Goal: Transaction & Acquisition: Register for event/course

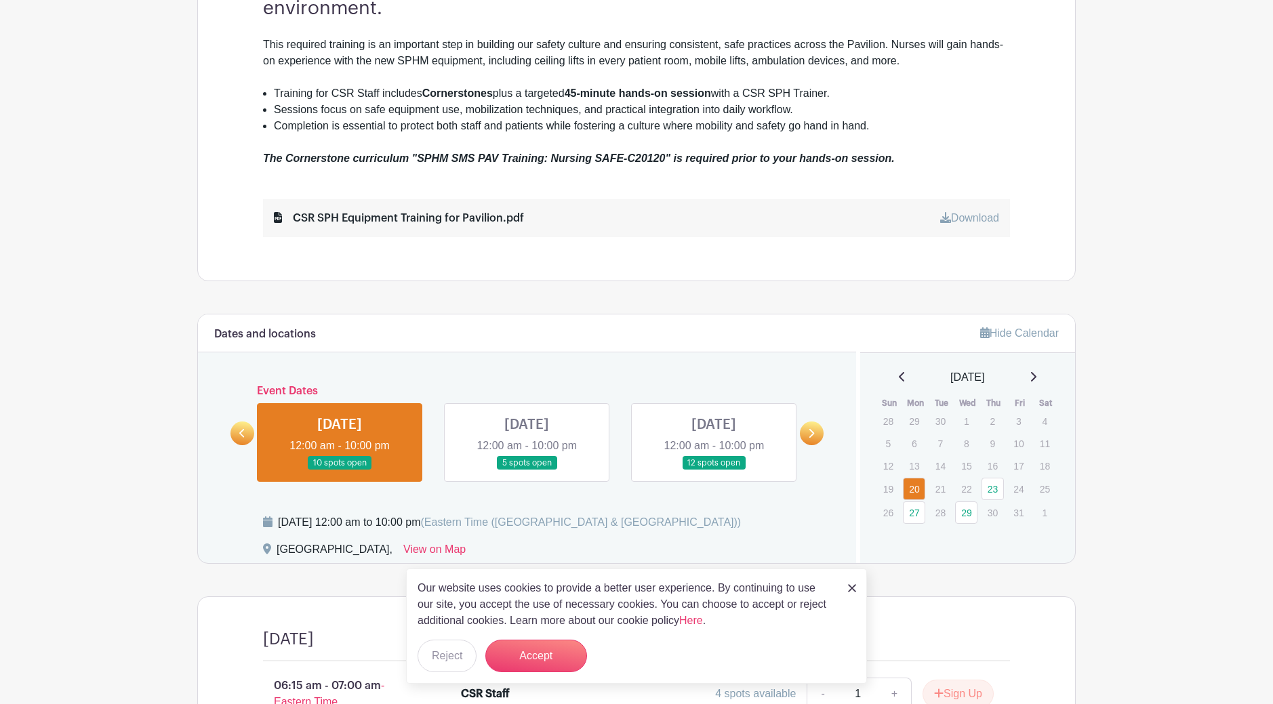
scroll to position [610, 0]
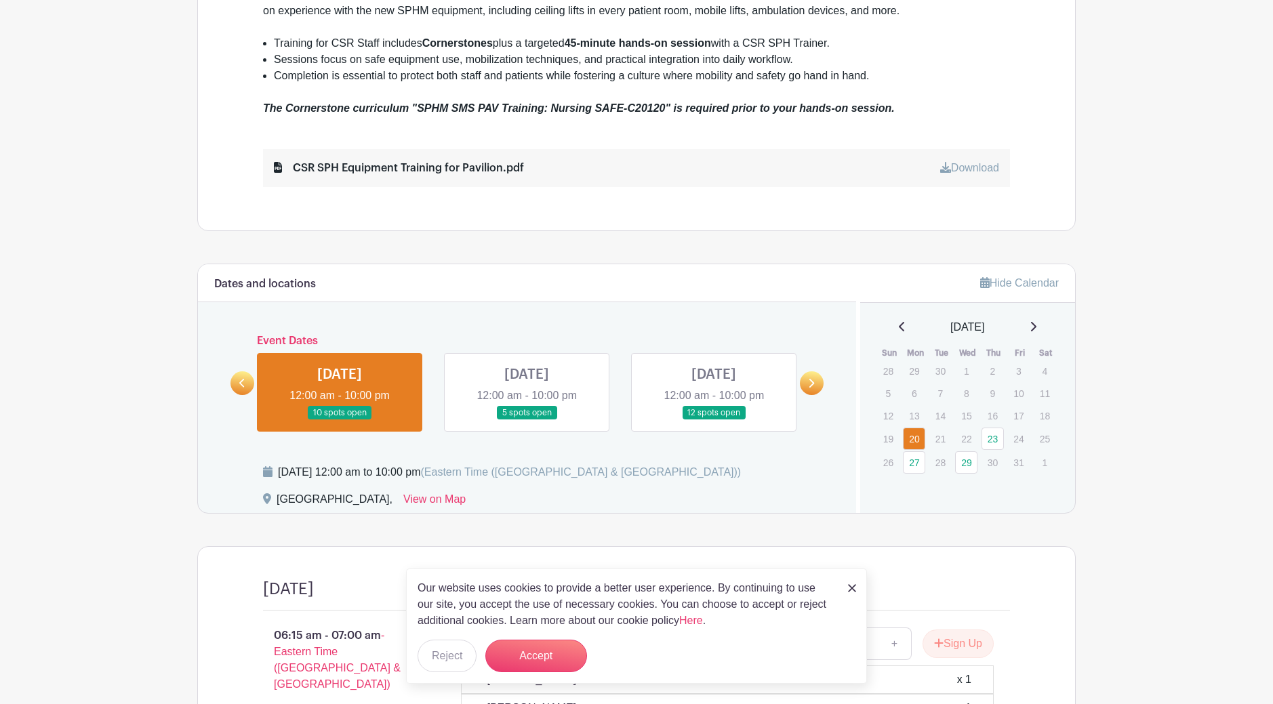
click at [856, 586] on img at bounding box center [852, 588] width 8 height 8
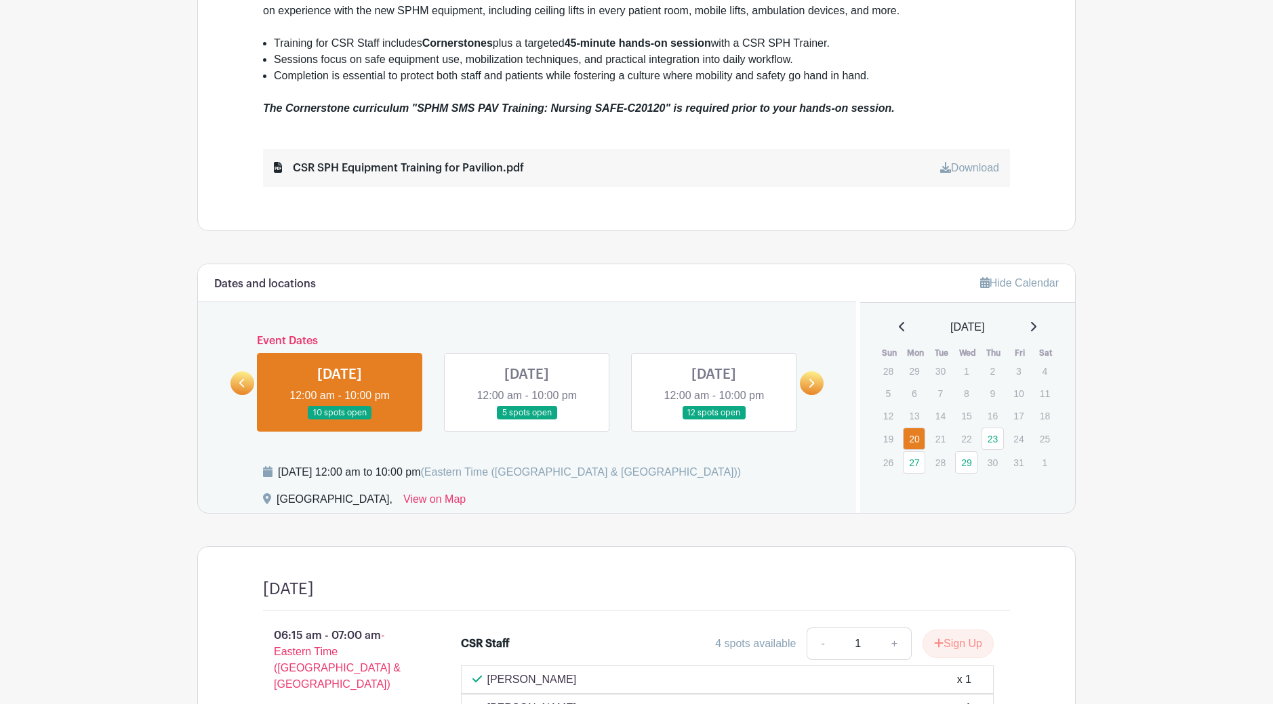
click at [340, 420] on link at bounding box center [340, 420] width 0 height 0
click at [993, 439] on link "23" at bounding box center [993, 439] width 22 height 22
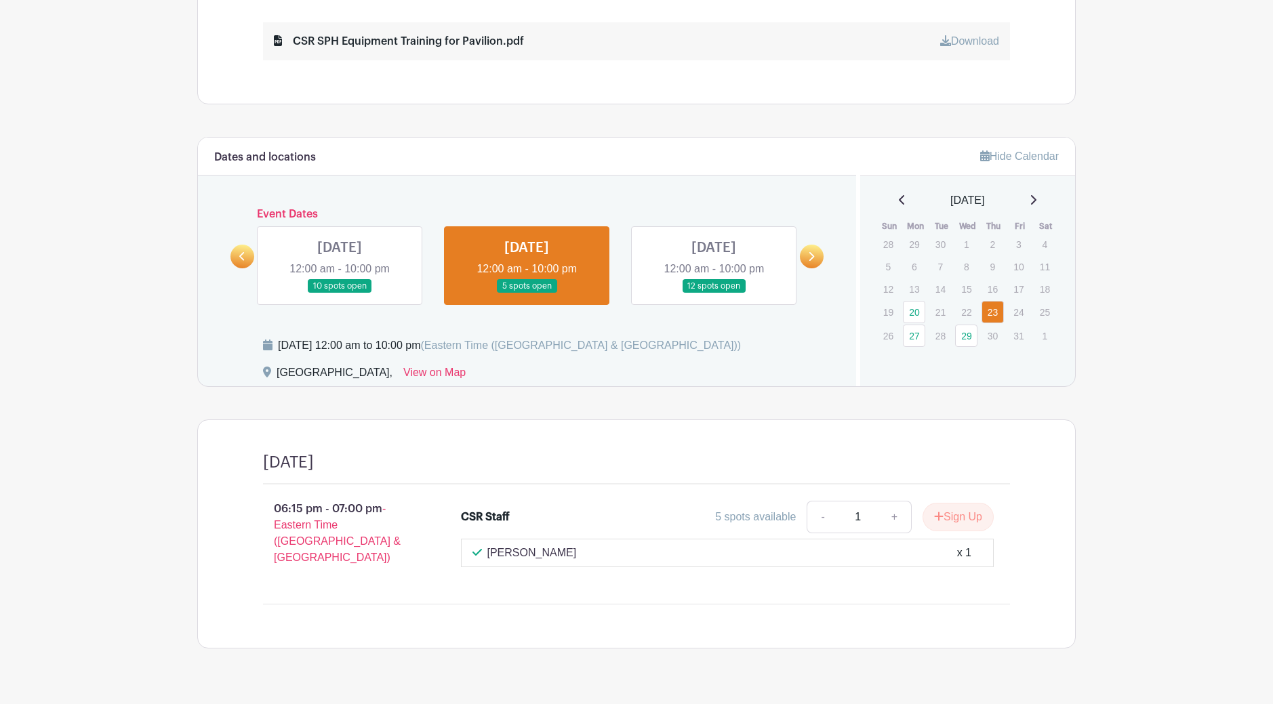
scroll to position [746, 0]
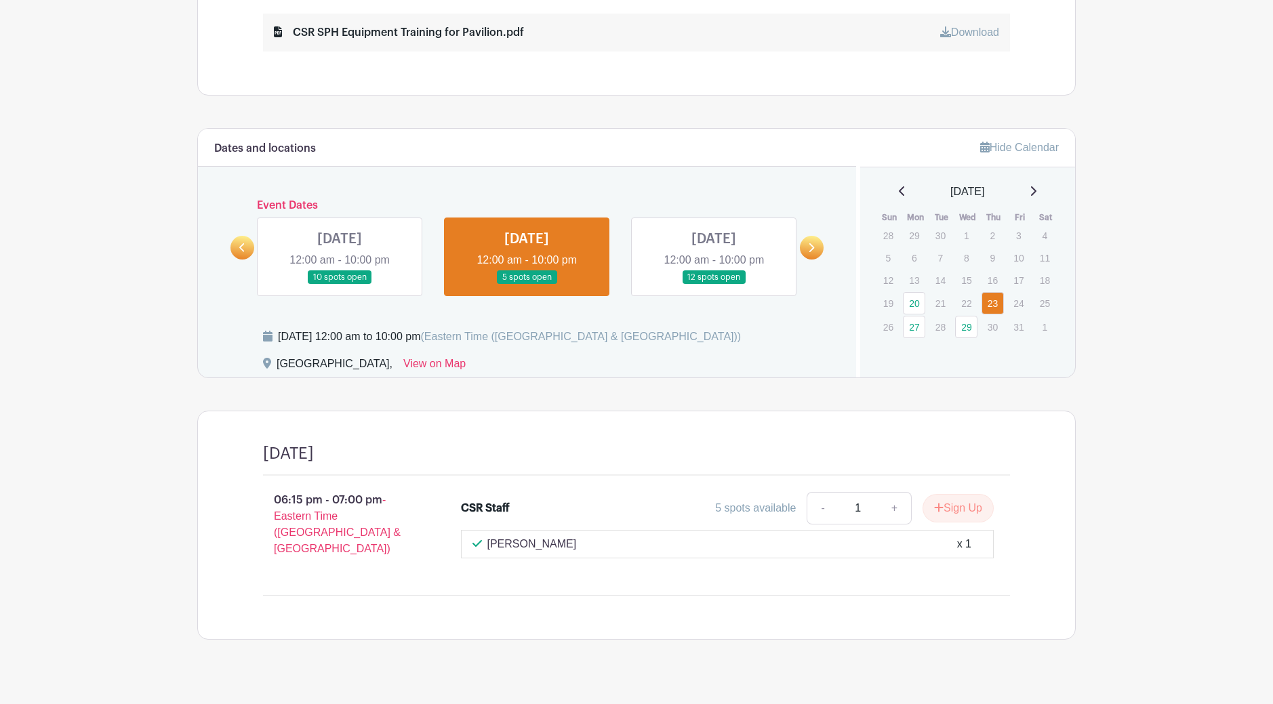
click at [340, 285] on link at bounding box center [340, 285] width 0 height 0
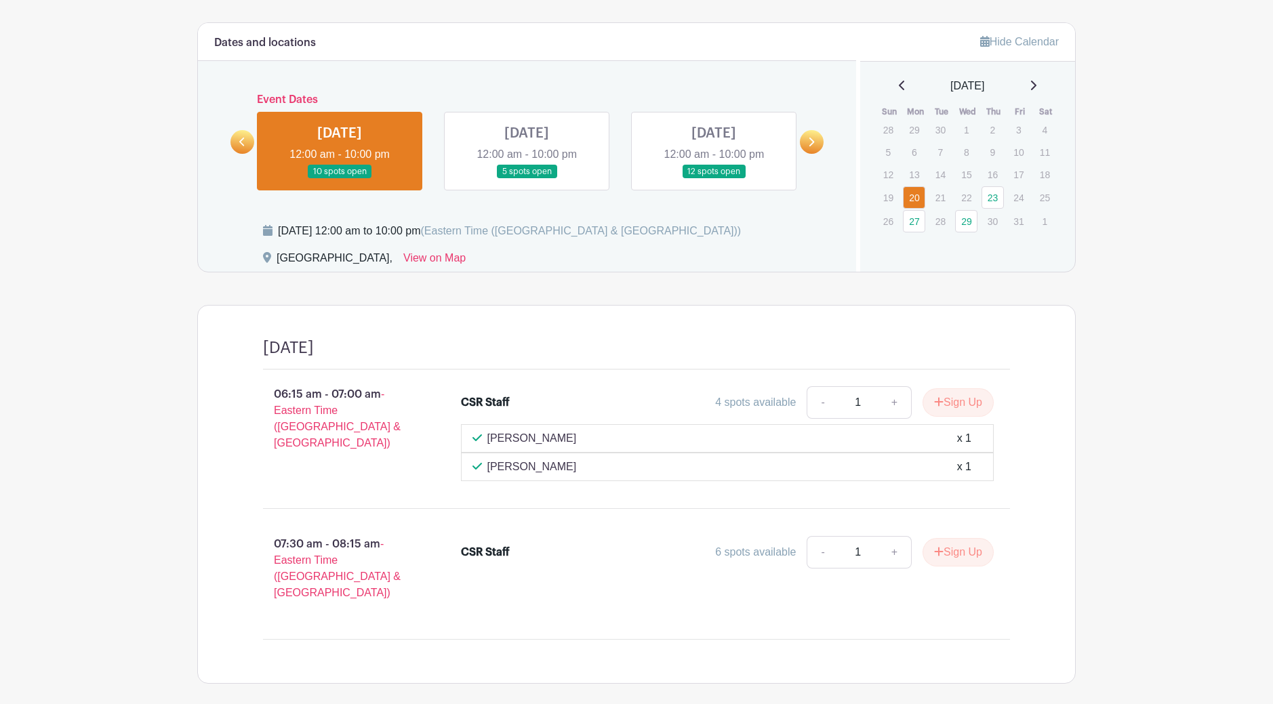
scroll to position [832, 0]
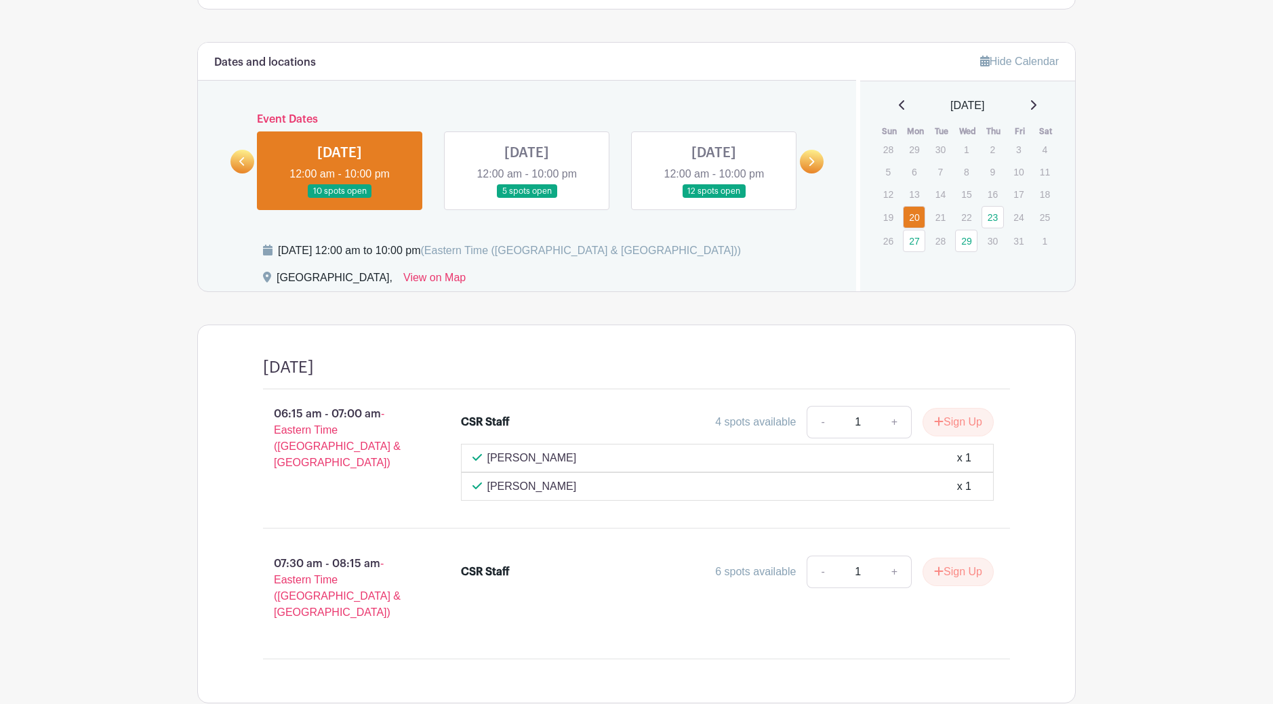
click at [527, 199] on link at bounding box center [527, 199] width 0 height 0
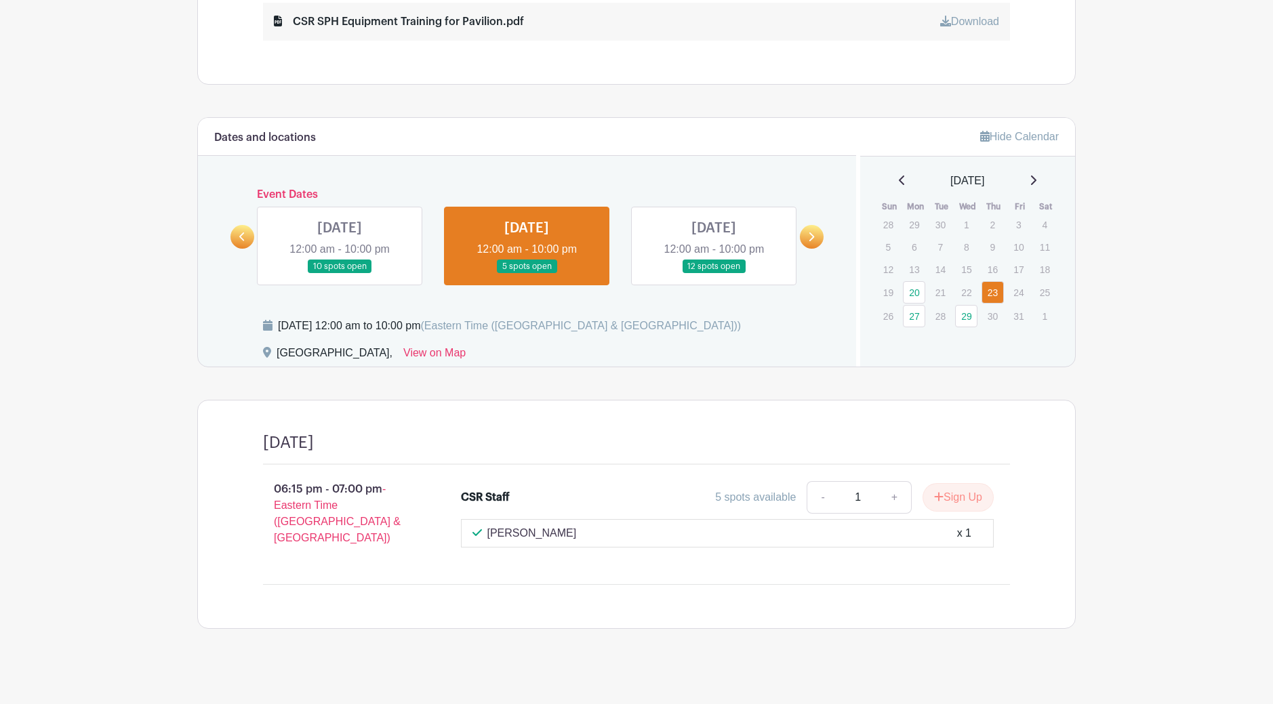
click at [714, 274] on link at bounding box center [714, 274] width 0 height 0
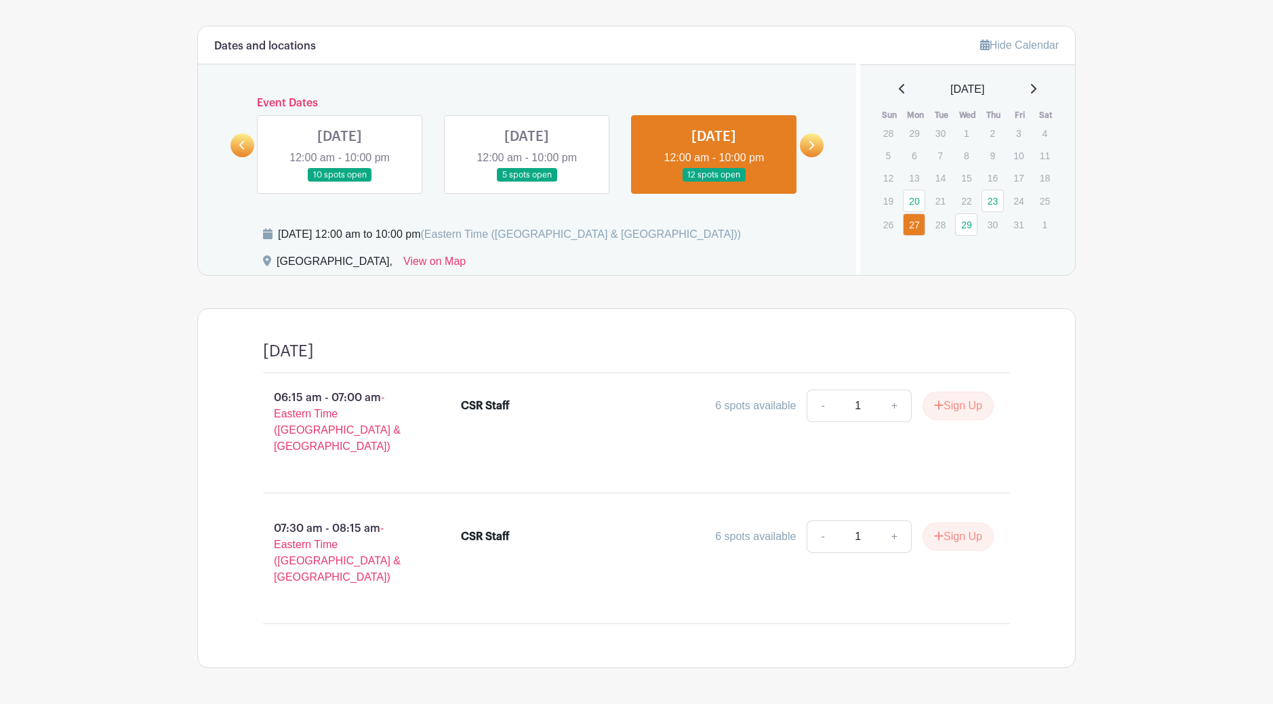
scroll to position [864, 0]
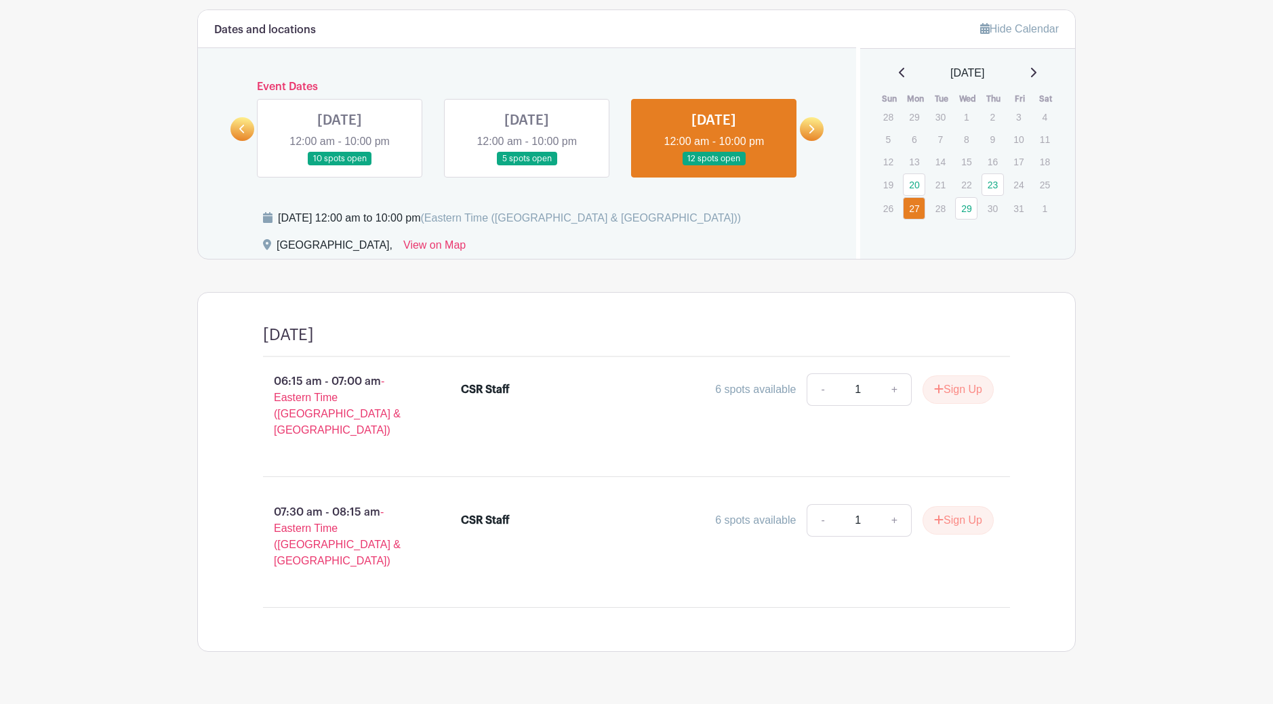
click at [527, 166] on link at bounding box center [527, 166] width 0 height 0
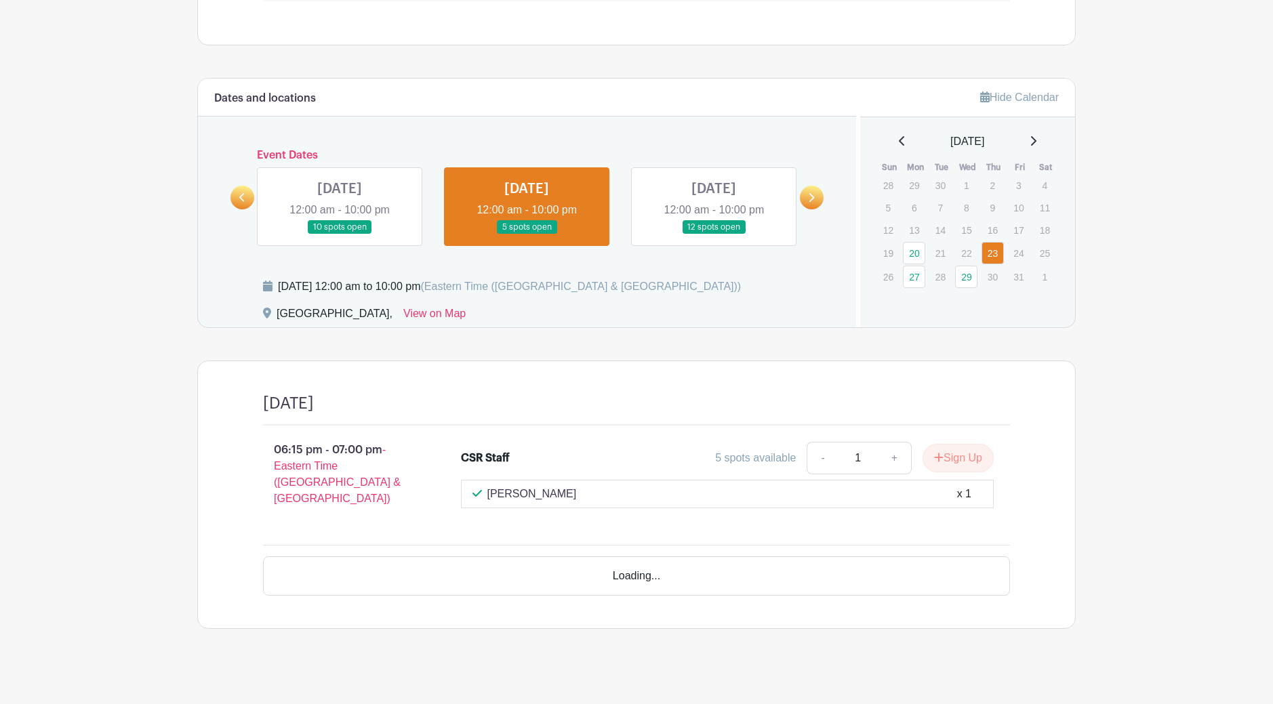
scroll to position [757, 0]
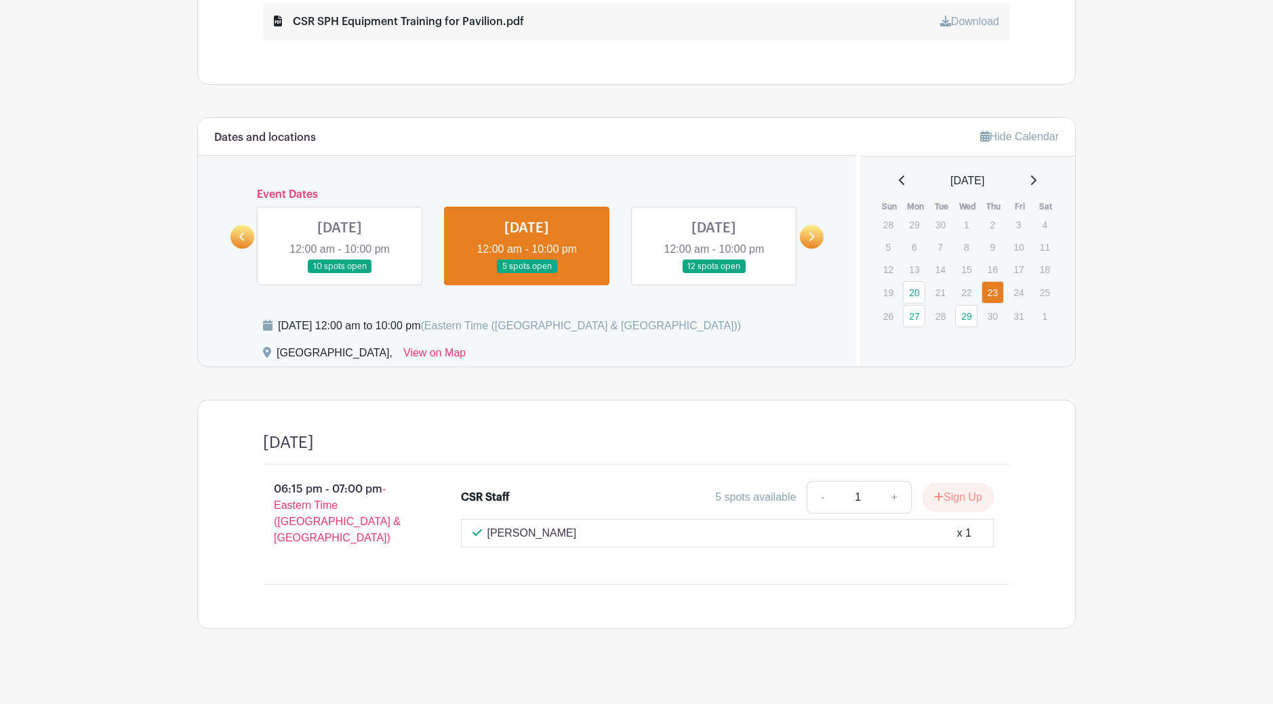
click at [714, 274] on link at bounding box center [714, 274] width 0 height 0
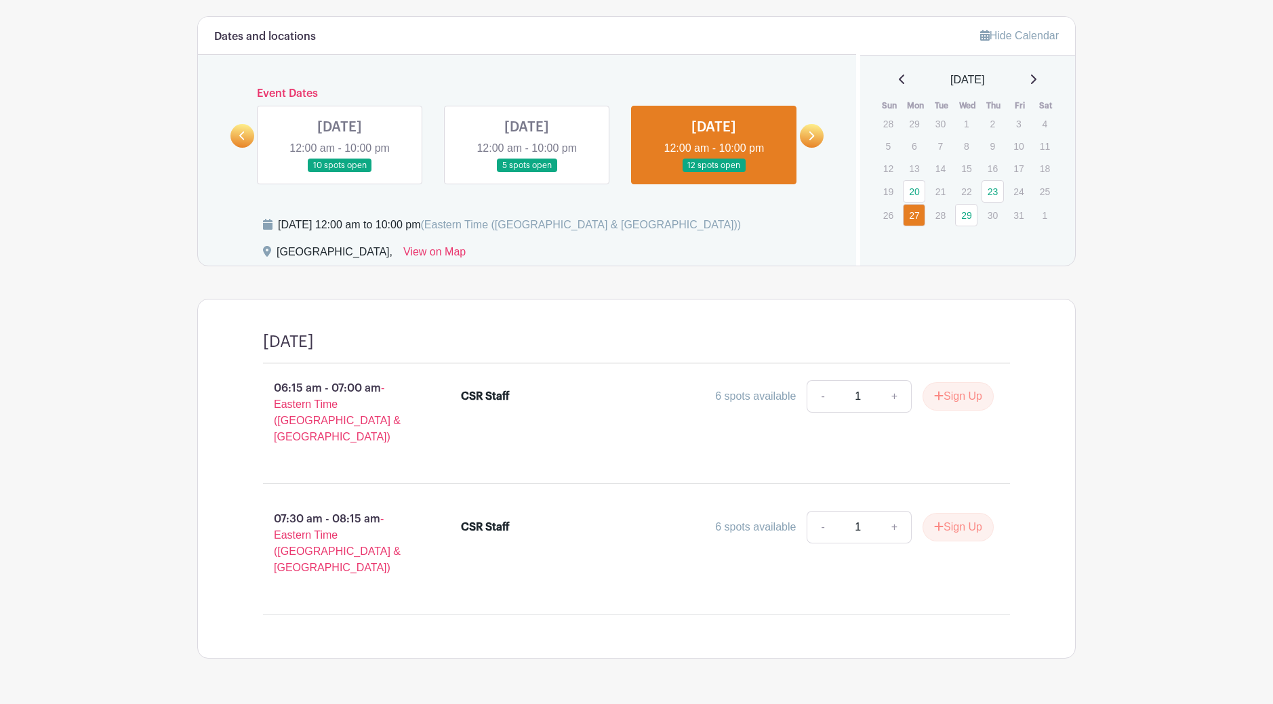
scroll to position [864, 0]
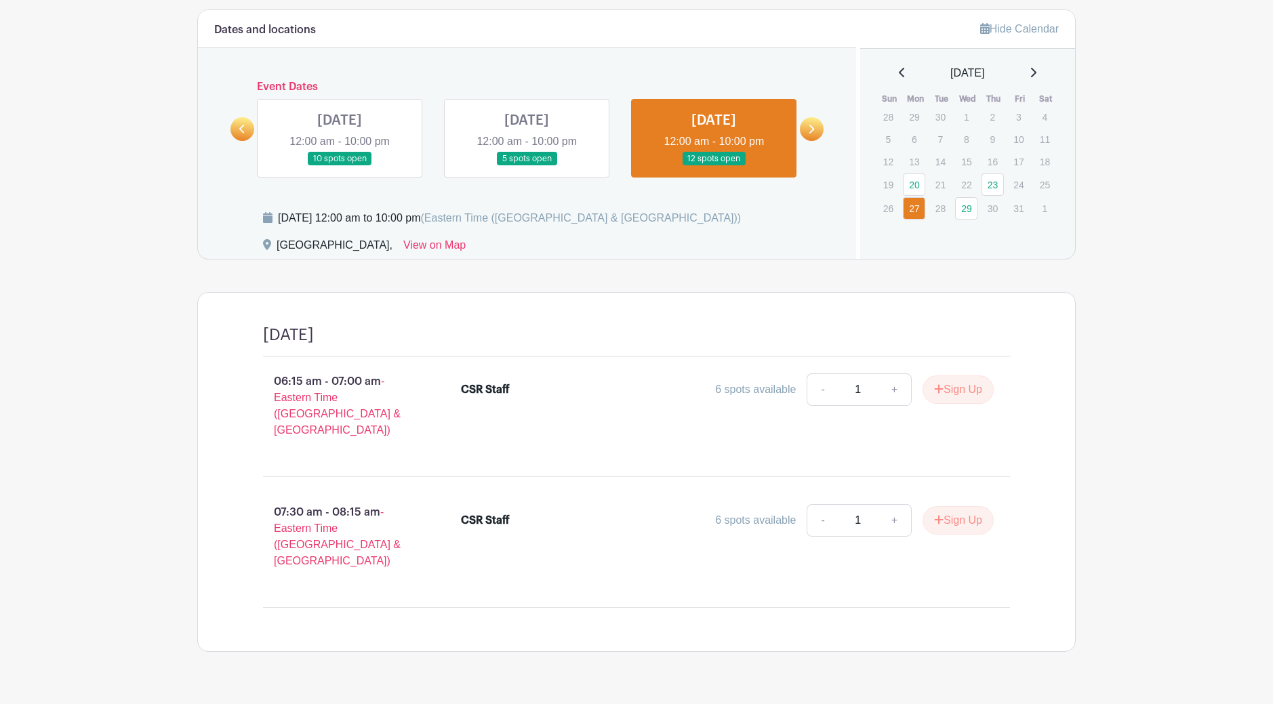
click at [810, 134] on link at bounding box center [812, 129] width 24 height 24
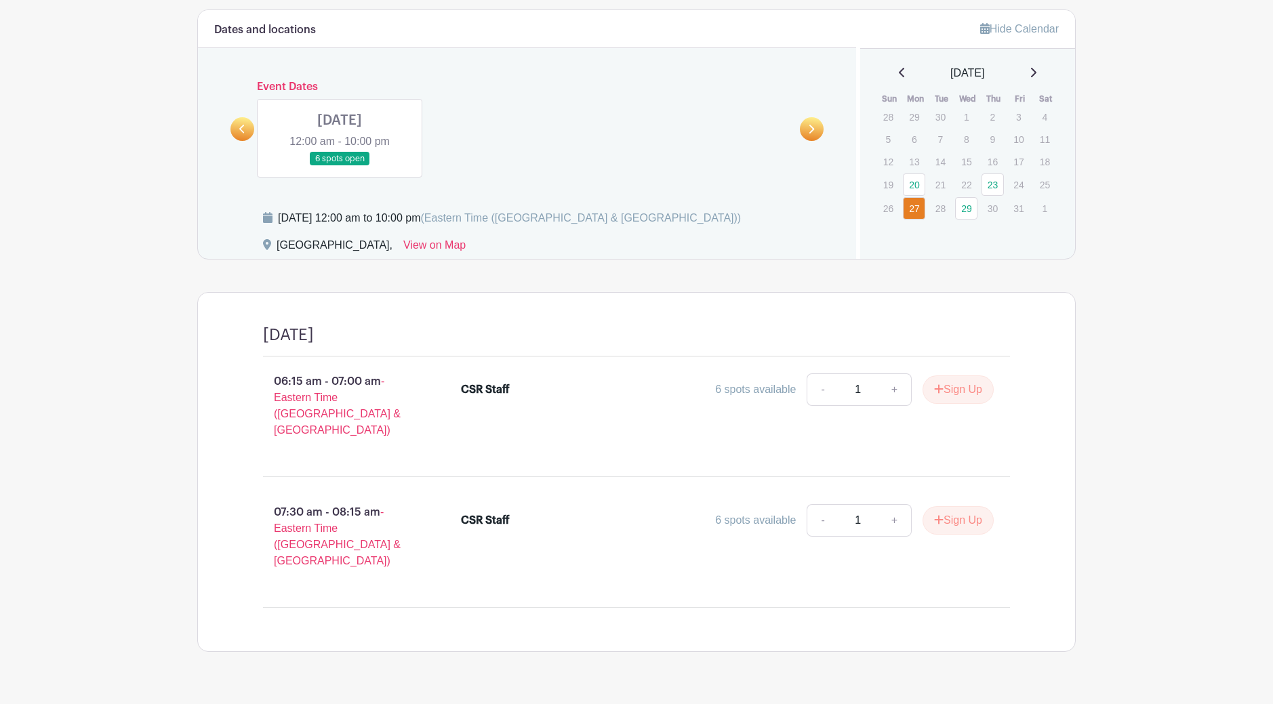
click at [340, 166] on link at bounding box center [340, 166] width 0 height 0
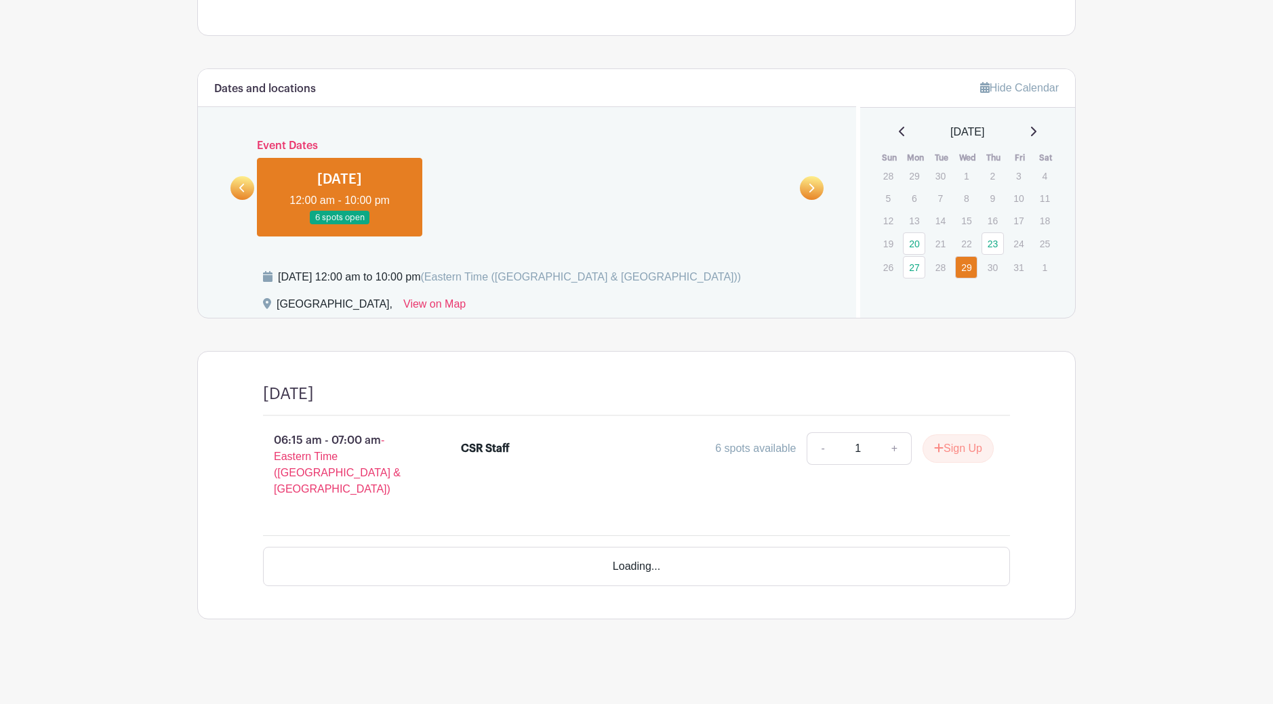
scroll to position [750, 0]
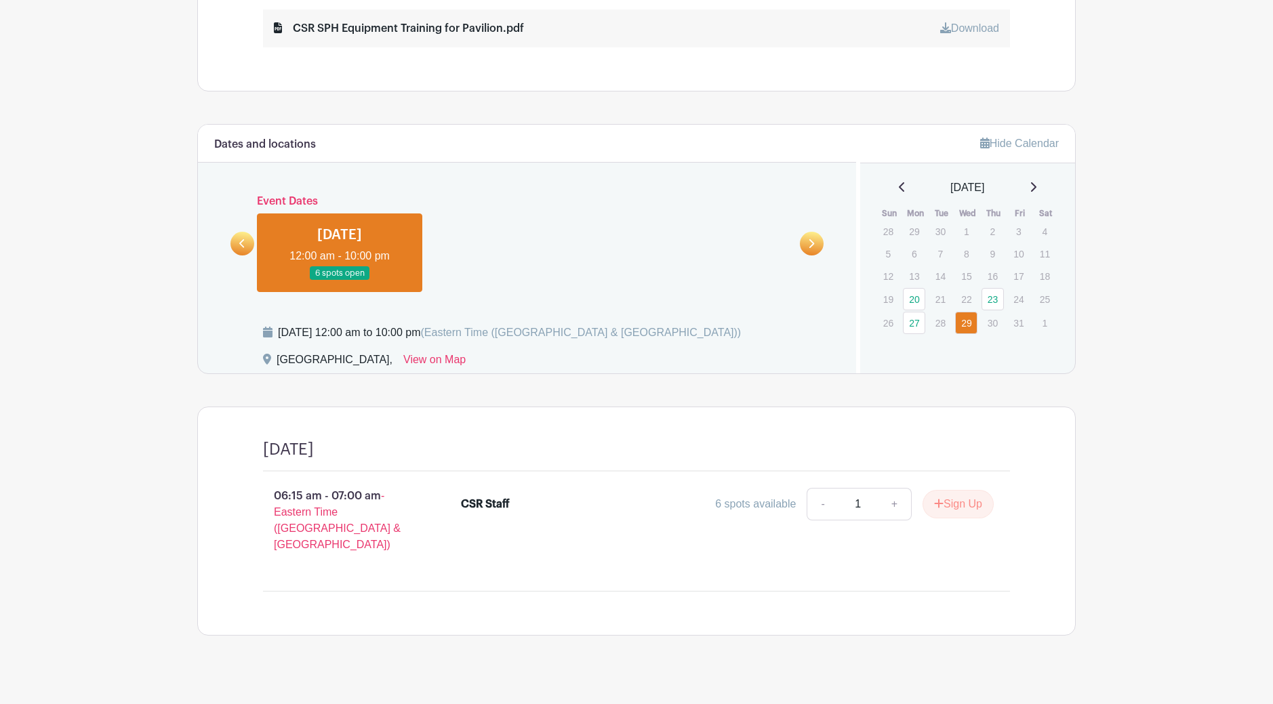
click at [239, 244] on icon at bounding box center [242, 244] width 6 height 10
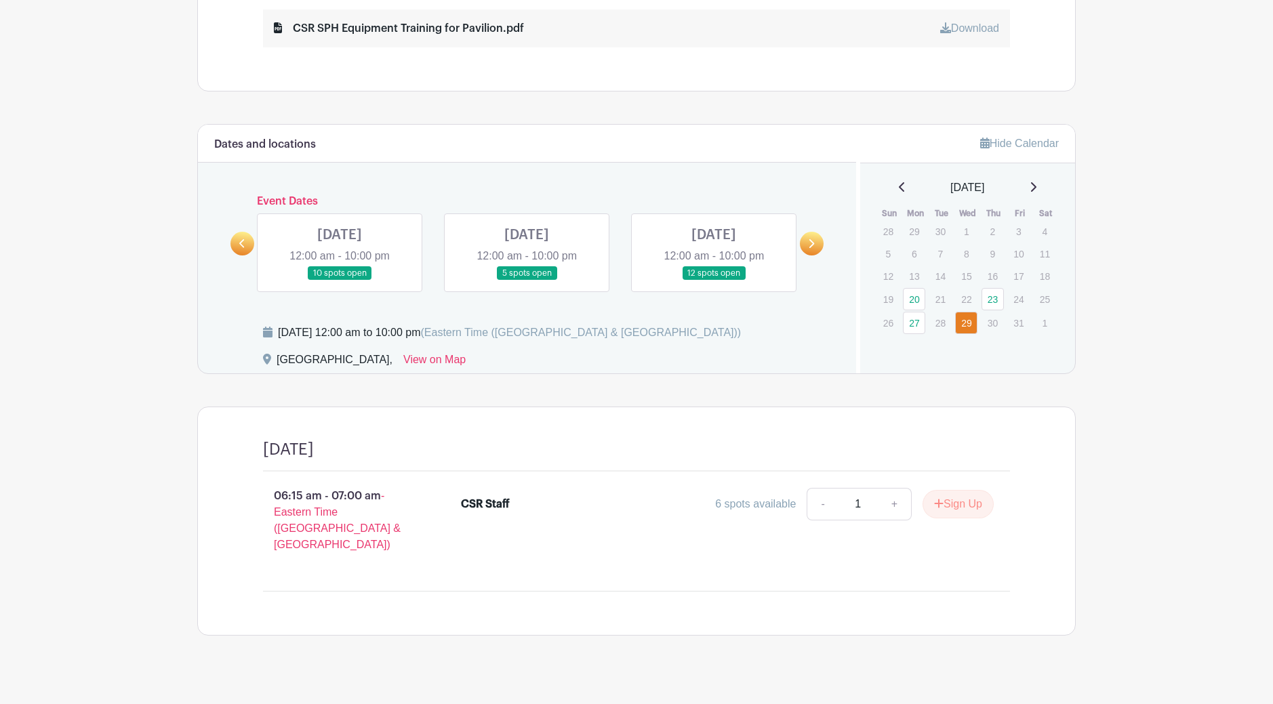
click at [714, 281] on link at bounding box center [714, 281] width 0 height 0
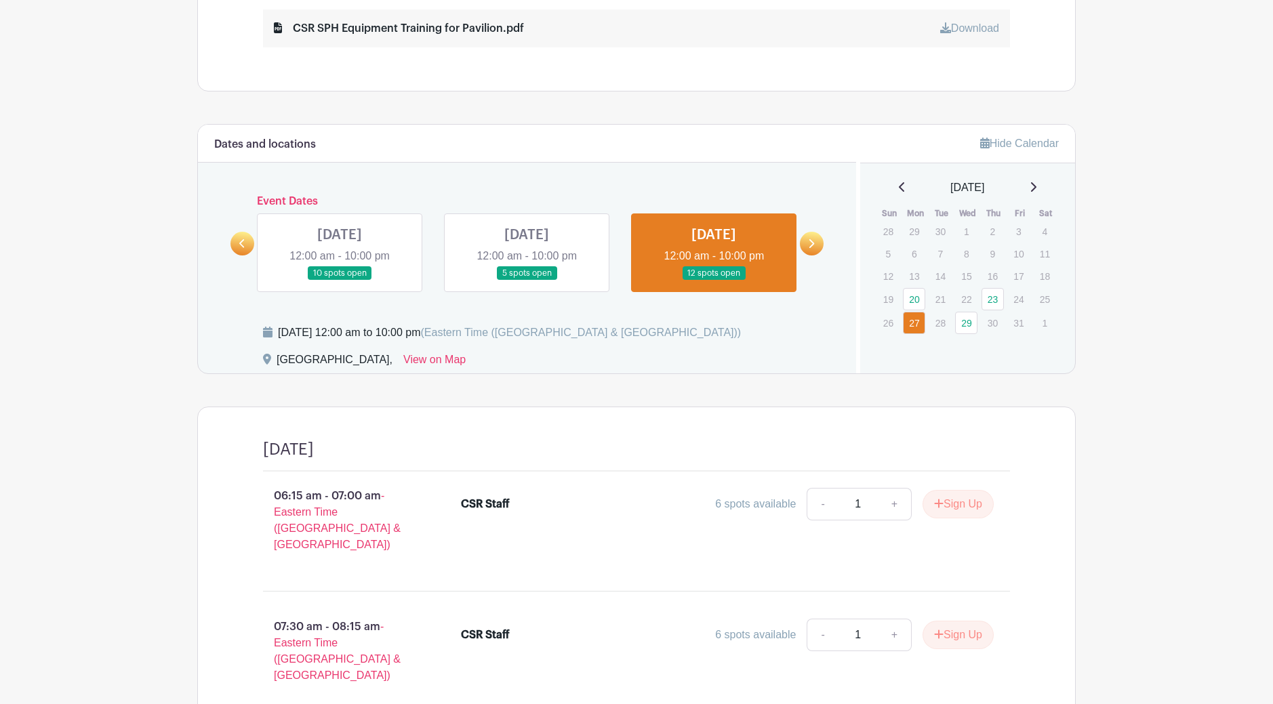
scroll to position [818, 0]
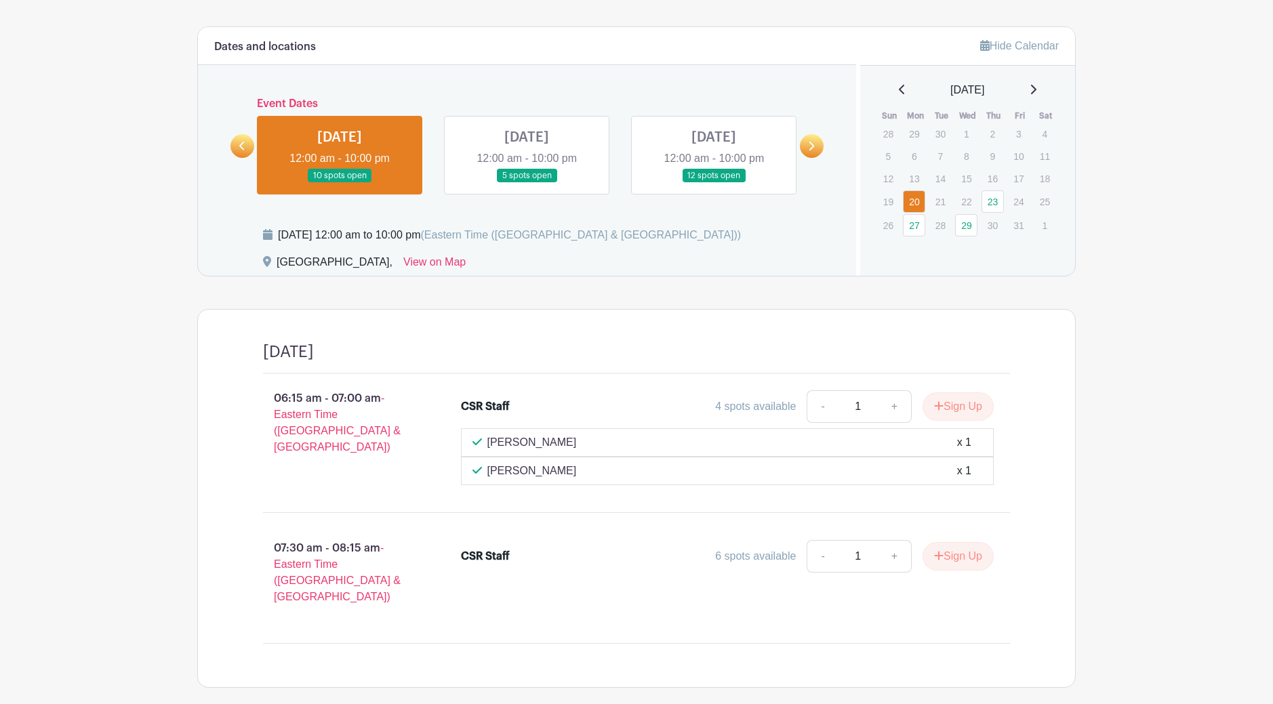
scroll to position [900, 0]
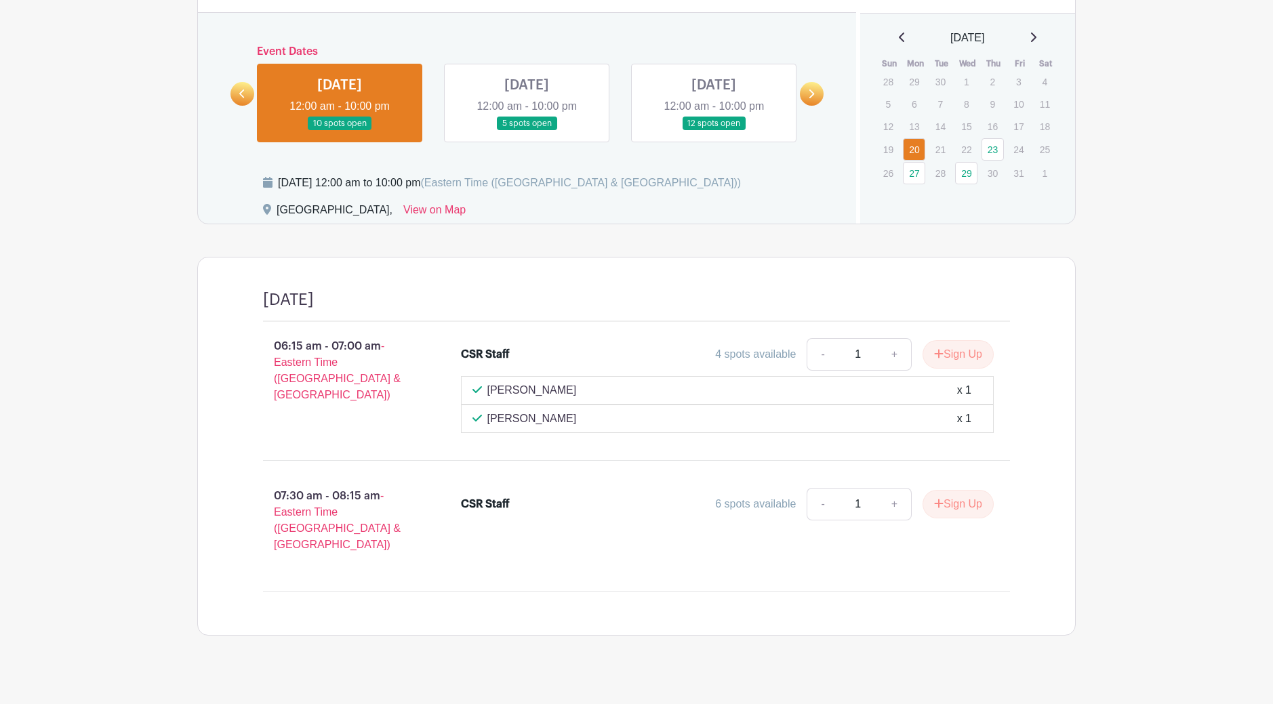
click at [813, 96] on icon at bounding box center [811, 94] width 6 height 10
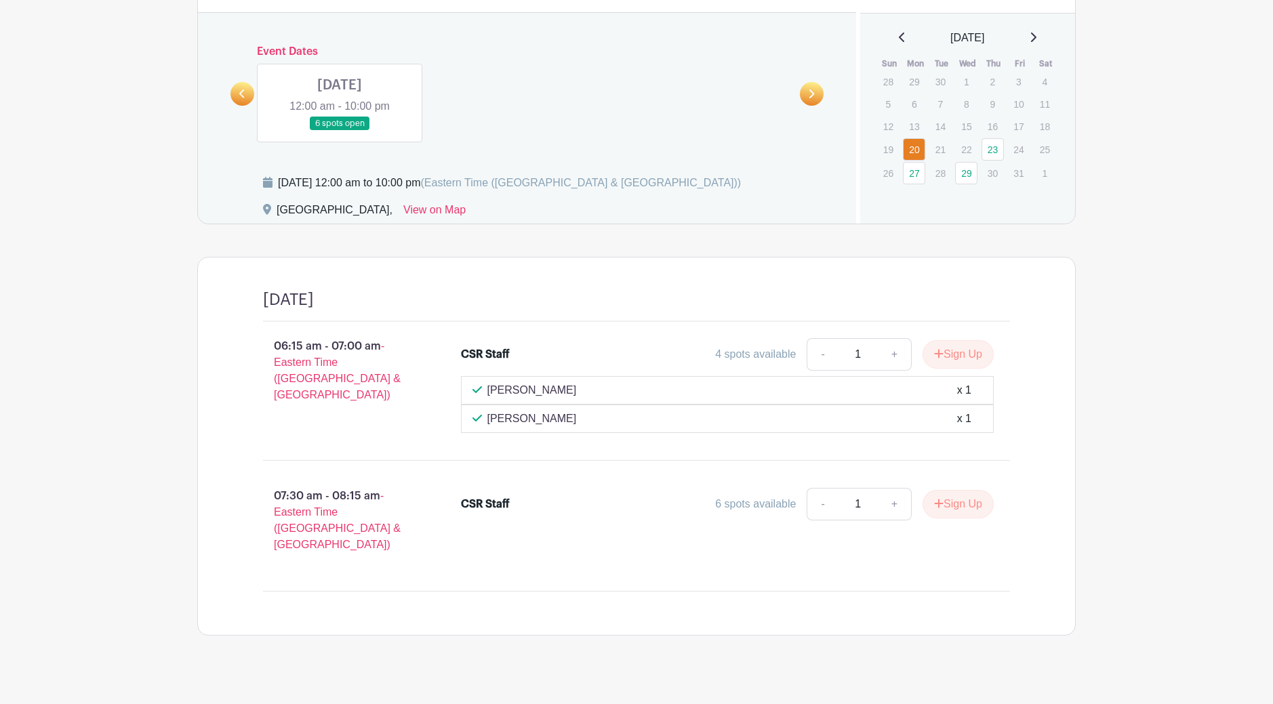
click at [245, 102] on link at bounding box center [243, 94] width 24 height 24
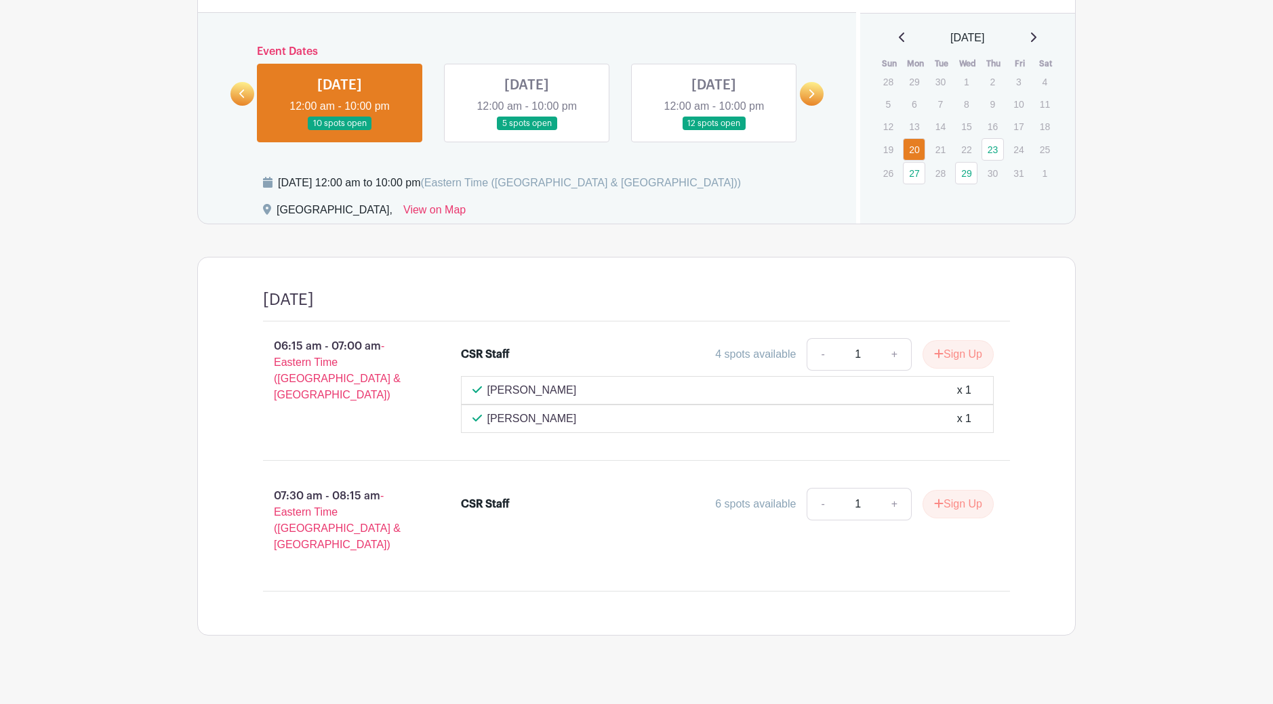
click at [714, 131] on link at bounding box center [714, 131] width 0 height 0
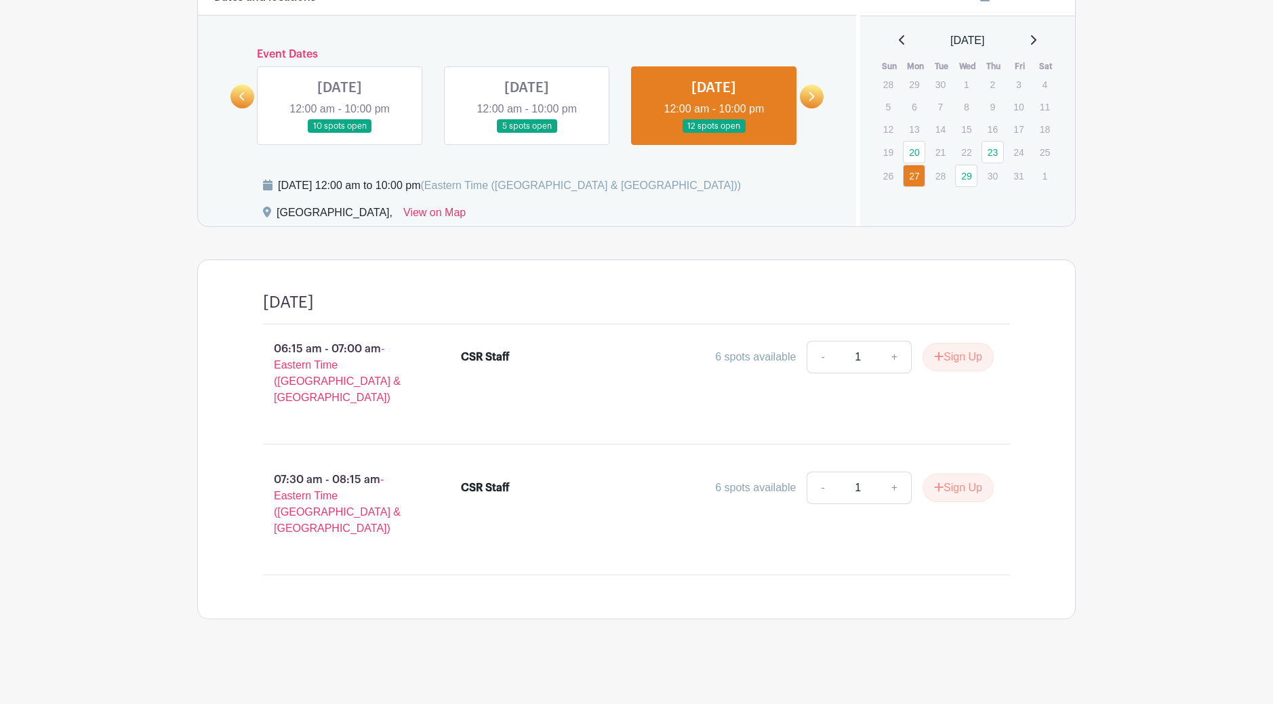
scroll to position [864, 0]
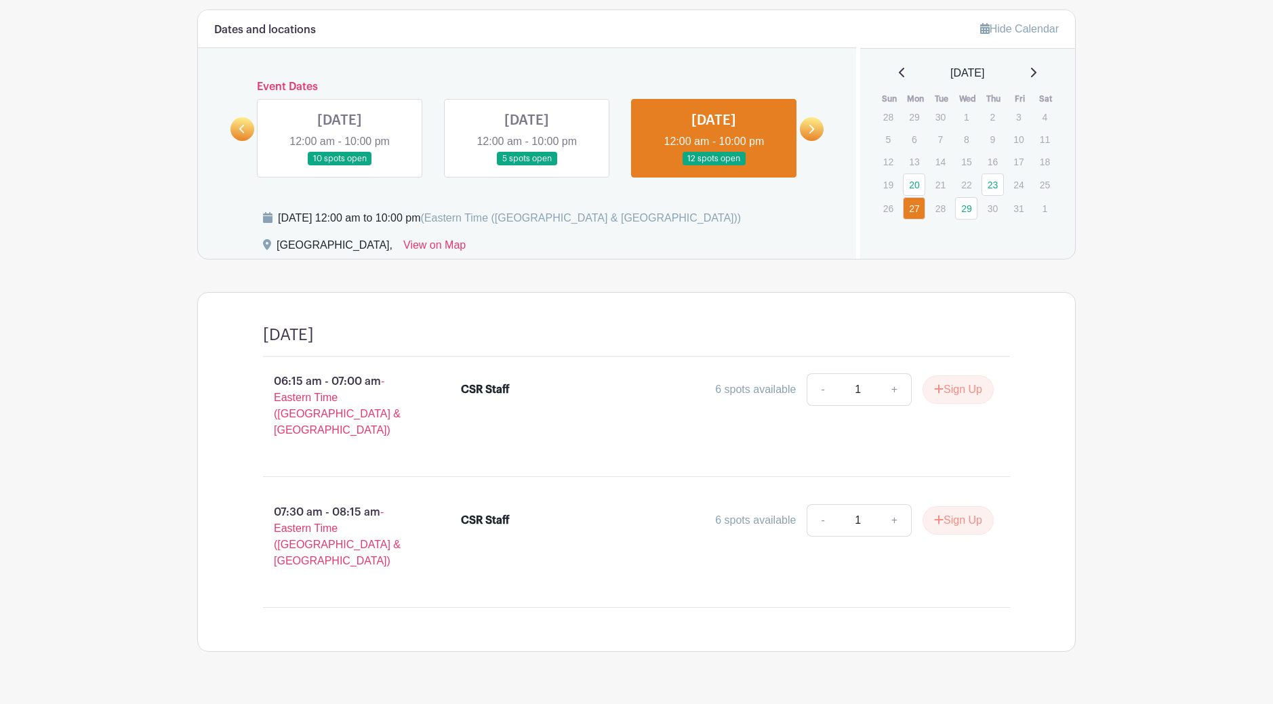
click at [340, 166] on link at bounding box center [340, 166] width 0 height 0
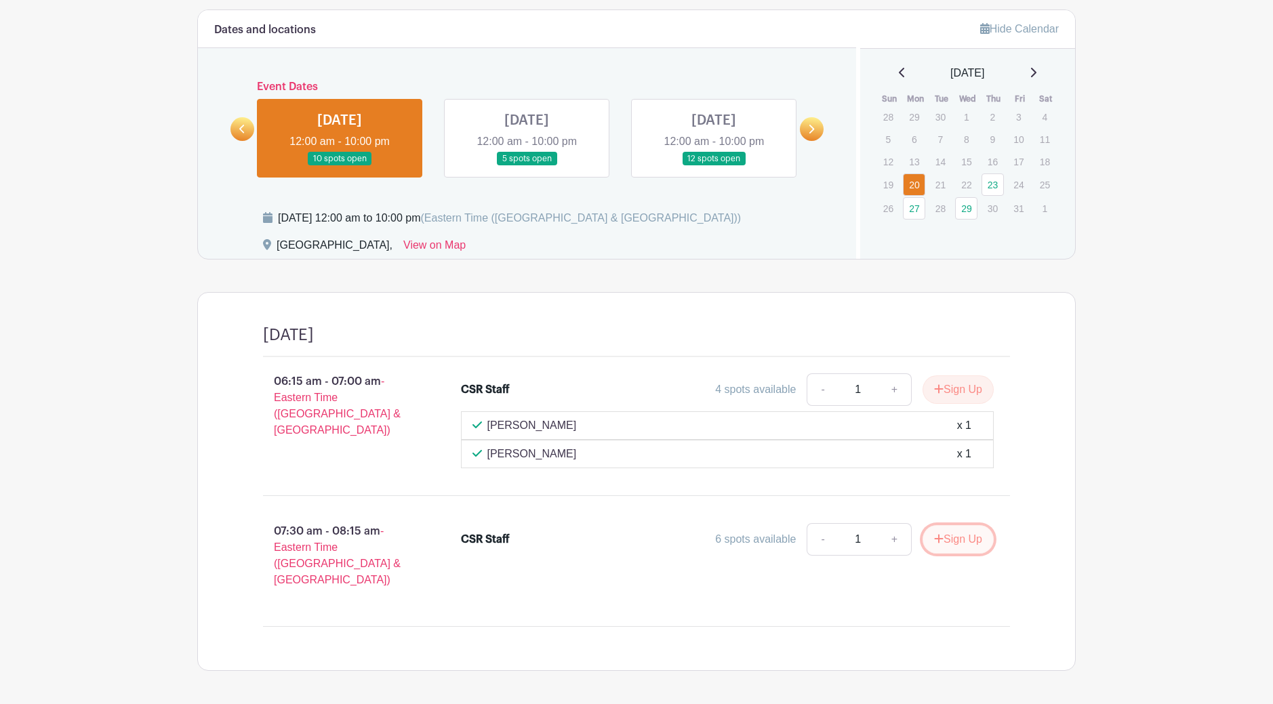
click at [943, 545] on button "Sign Up" at bounding box center [958, 539] width 71 height 28
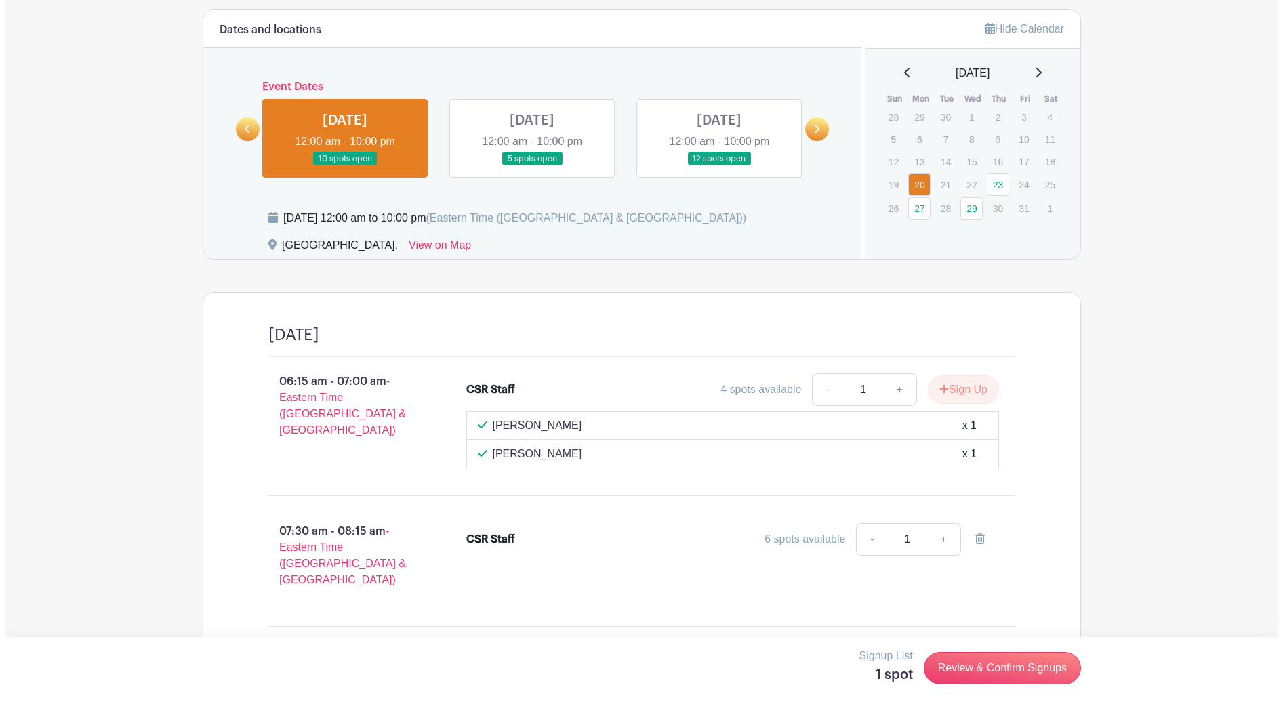
scroll to position [900, 0]
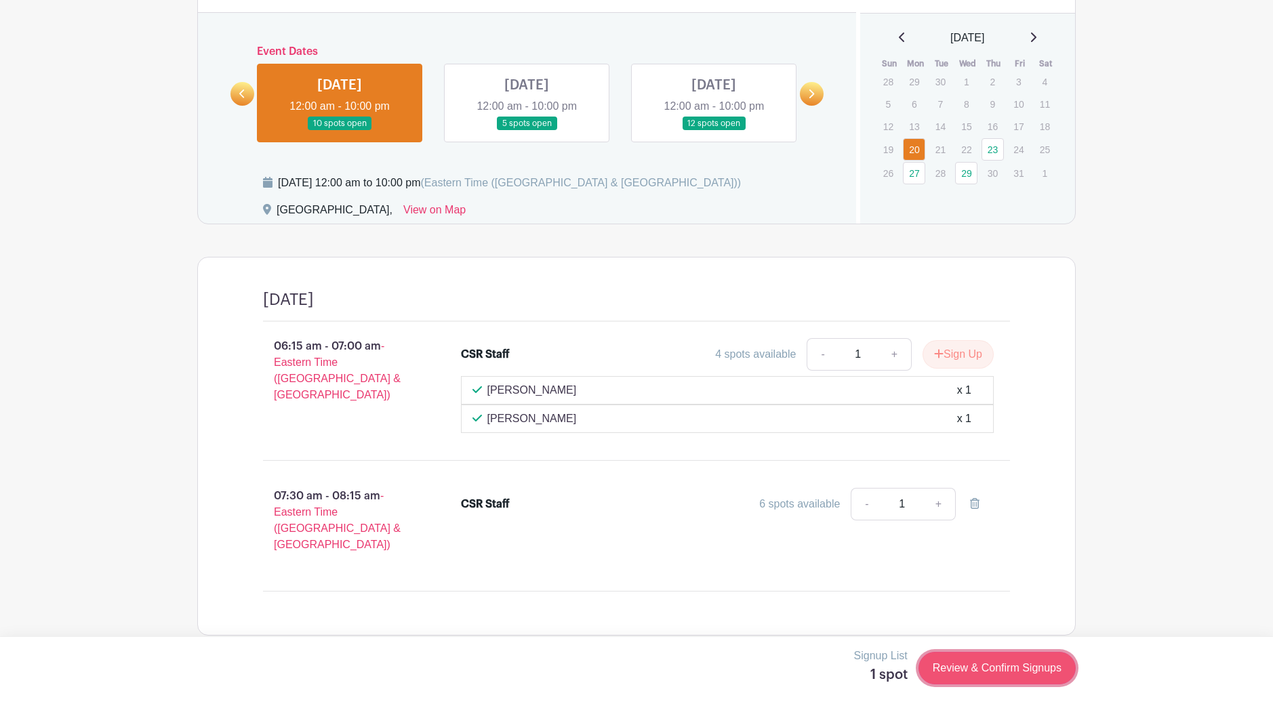
click at [959, 669] on link "Review & Confirm Signups" at bounding box center [997, 668] width 157 height 33
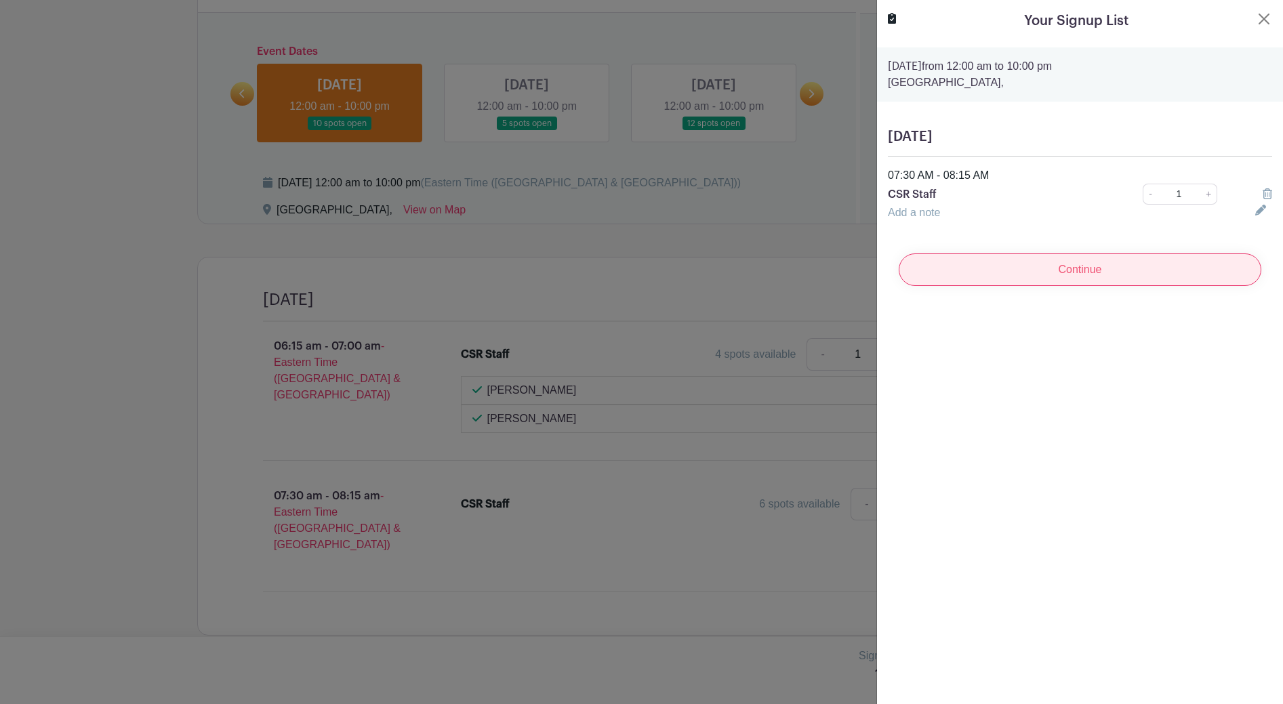
click at [1050, 268] on input "Continue" at bounding box center [1080, 270] width 363 height 33
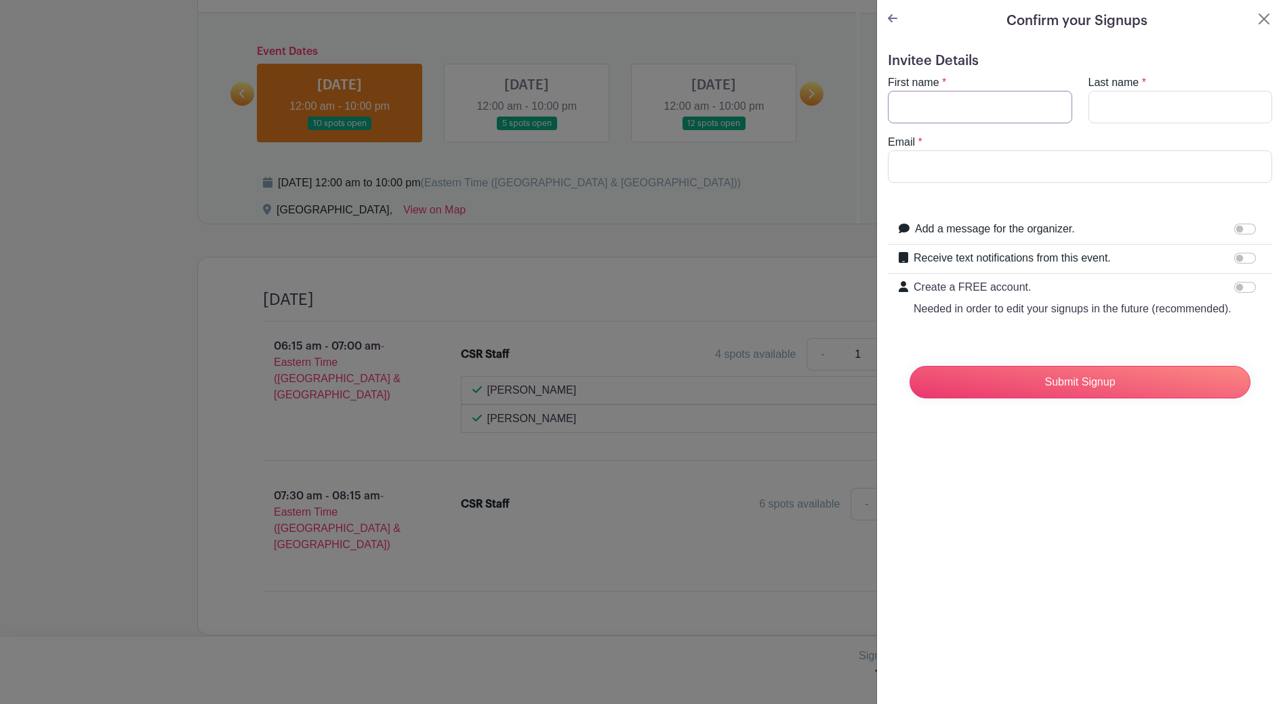
click at [976, 112] on input "First name" at bounding box center [980, 107] width 184 height 33
type input "R"
type input "[PERSON_NAME]"
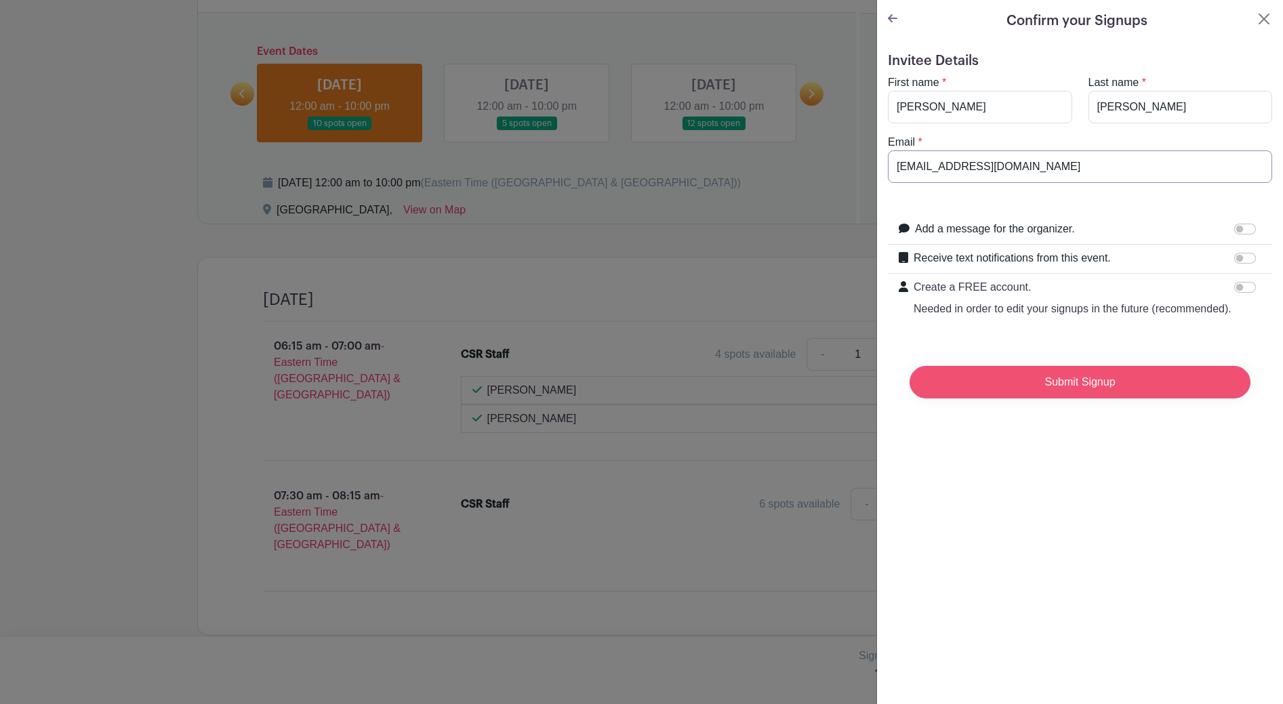
type input "[EMAIL_ADDRESS][DOMAIN_NAME]"
click at [965, 399] on input "Submit Signup" at bounding box center [1080, 382] width 341 height 33
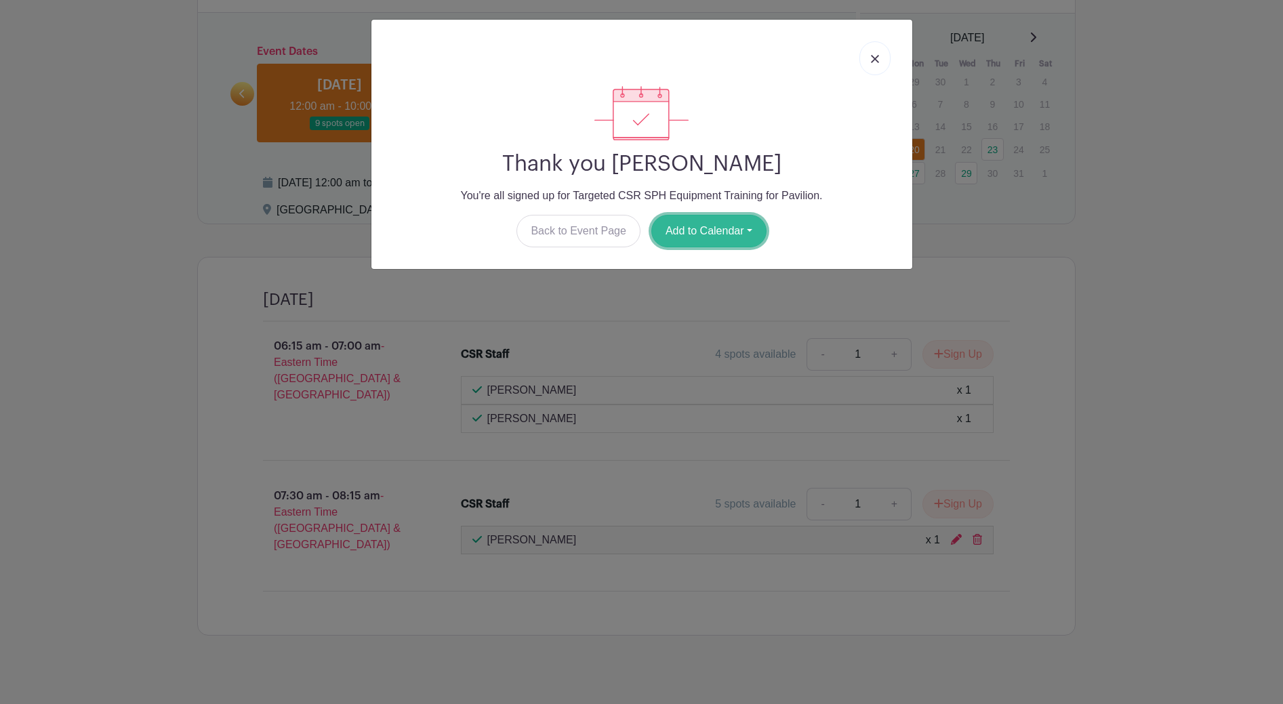
click at [725, 226] on button "Add to Calendar" at bounding box center [709, 231] width 115 height 33
click at [723, 260] on link "Google Calendar" at bounding box center [705, 266] width 107 height 22
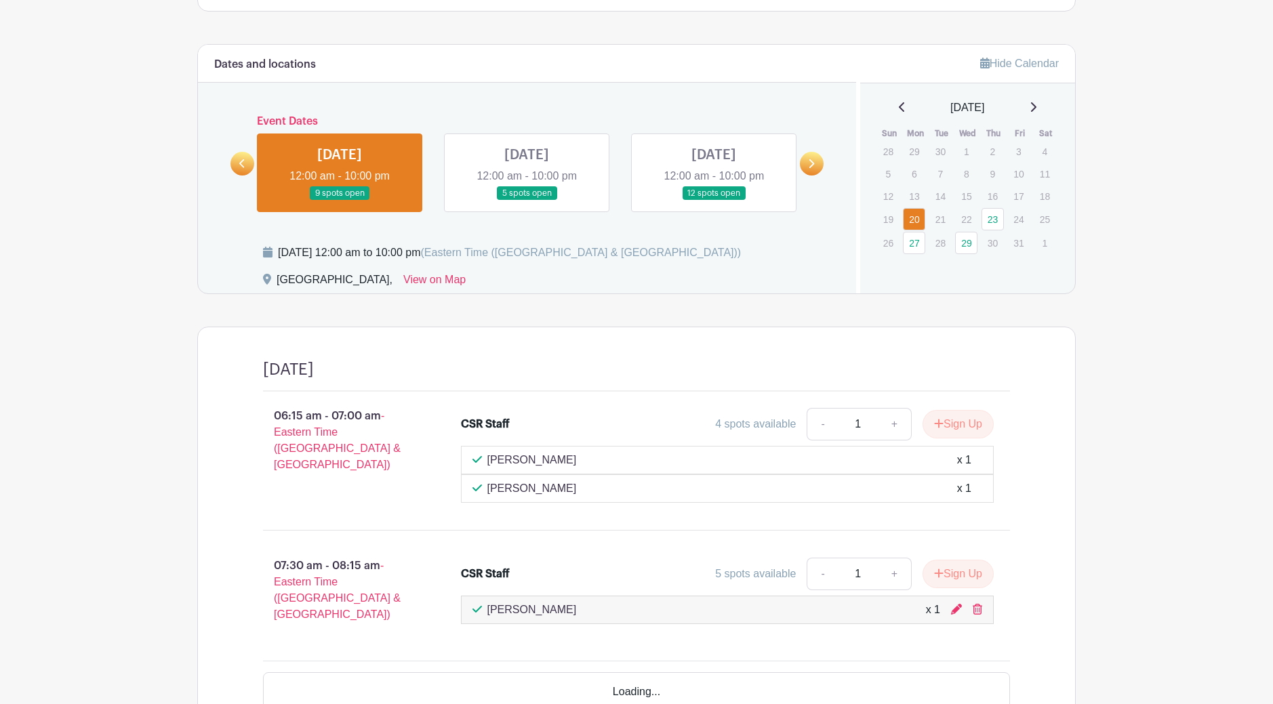
scroll to position [906, 0]
